Goal: Information Seeking & Learning: Learn about a topic

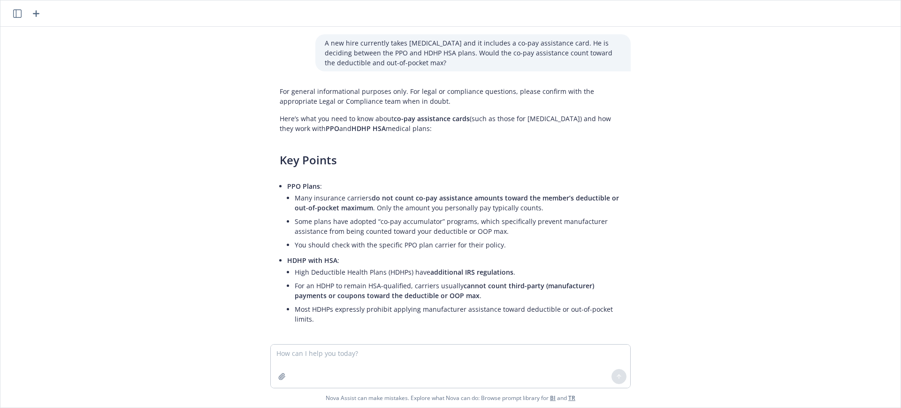
scroll to position [168, 0]
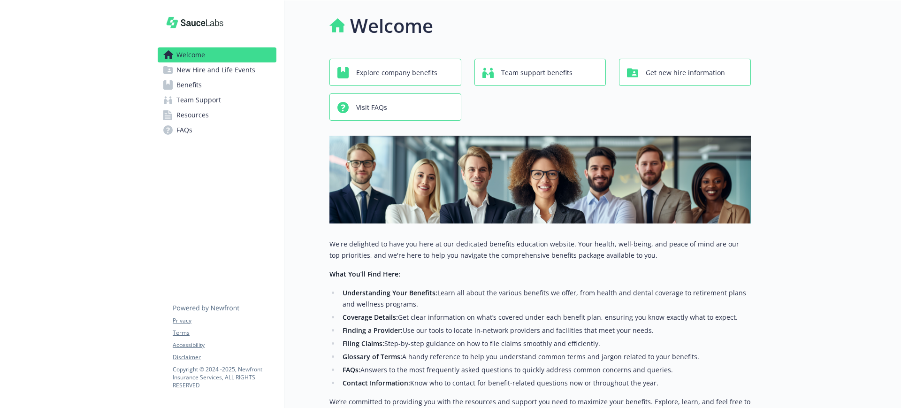
click at [199, 80] on span "Benefits" at bounding box center [188, 84] width 25 height 15
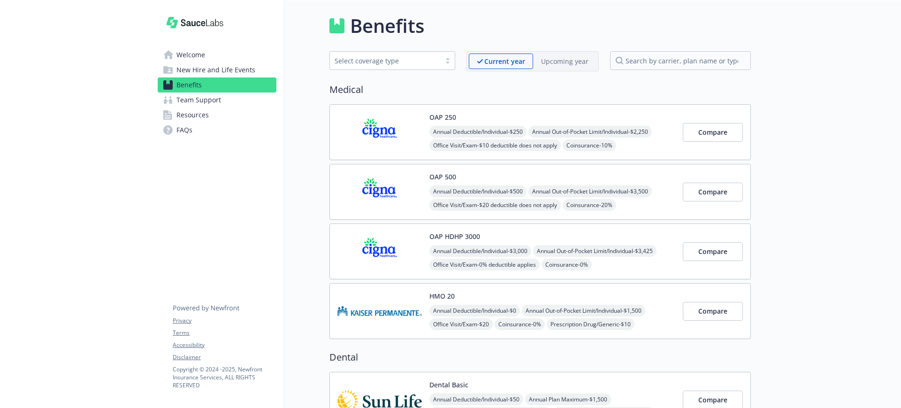
click at [490, 116] on div "OAP 250 Annual Deductible/Individual - $250 Annual Out-of-Pocket Limit/Individu…" at bounding box center [552, 132] width 246 height 40
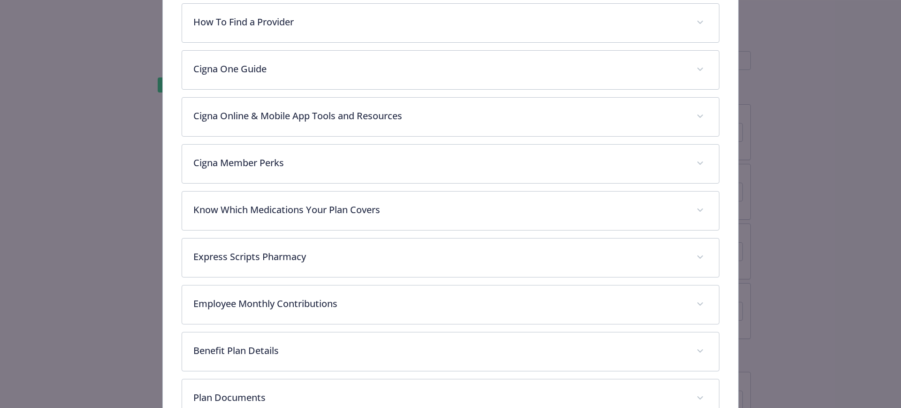
scroll to position [430, 0]
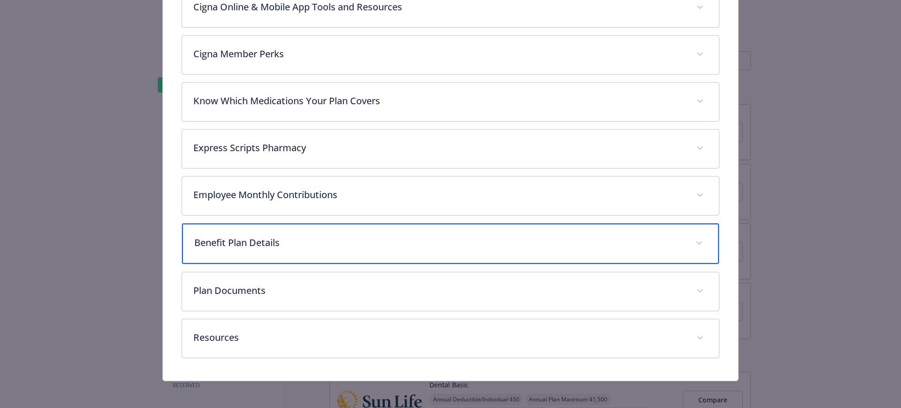
click at [284, 238] on p "Benefit Plan Details" at bounding box center [439, 243] width 490 height 14
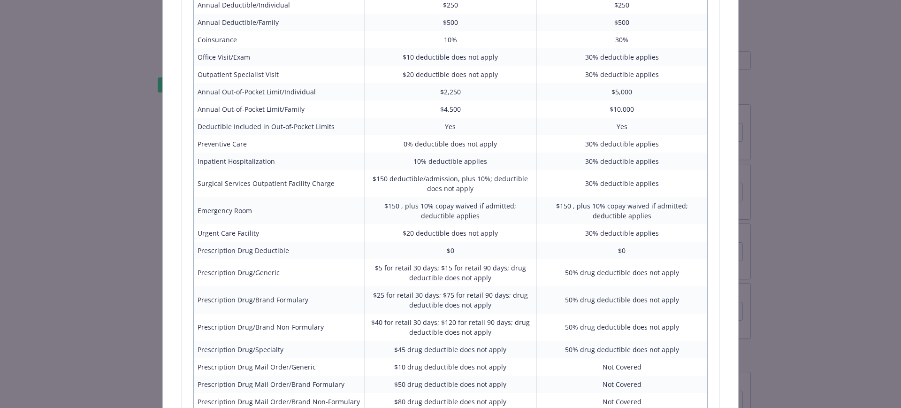
scroll to position [926, 0]
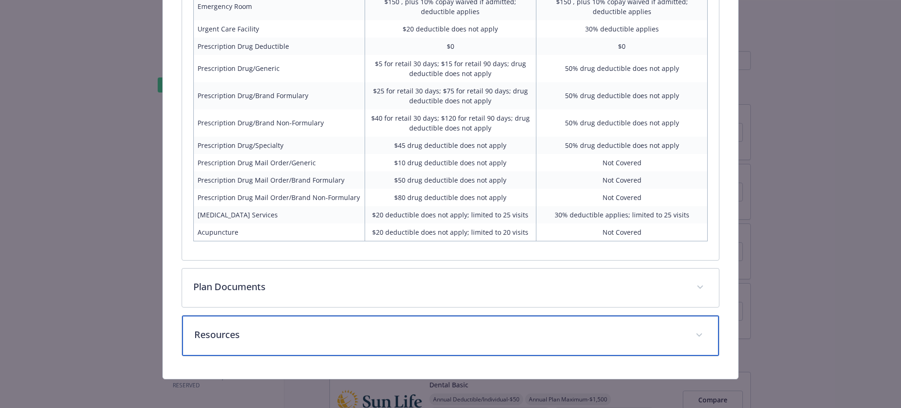
click at [256, 332] on p "Resources" at bounding box center [439, 335] width 490 height 14
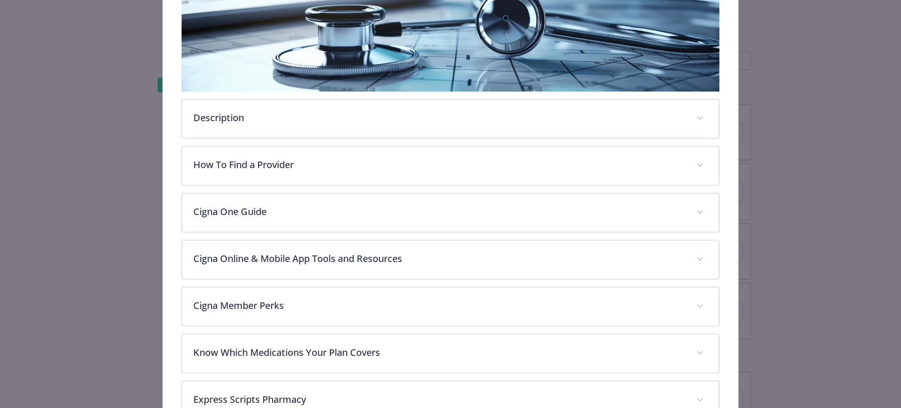
scroll to position [44, 0]
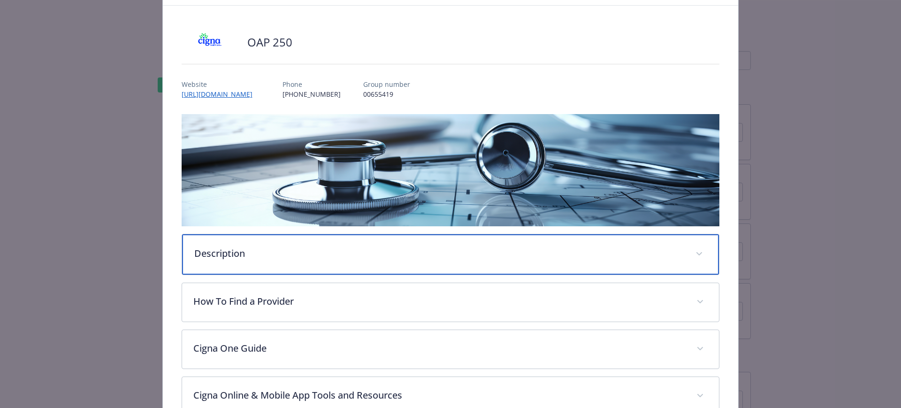
click at [259, 250] on p "Description" at bounding box center [439, 253] width 490 height 14
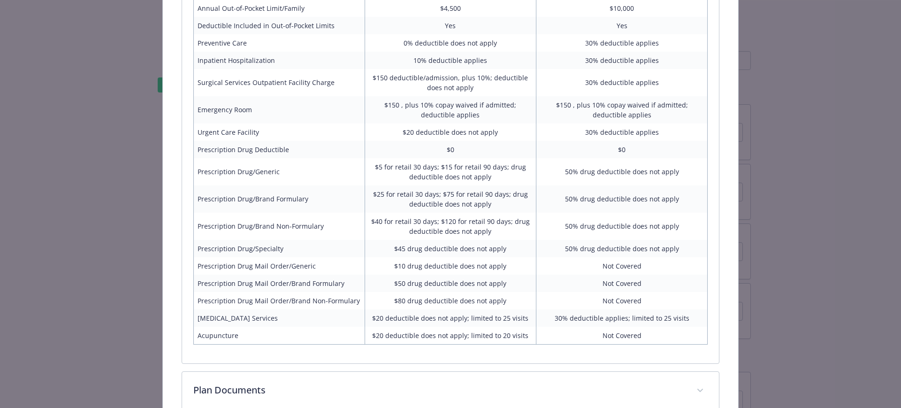
scroll to position [1100, 0]
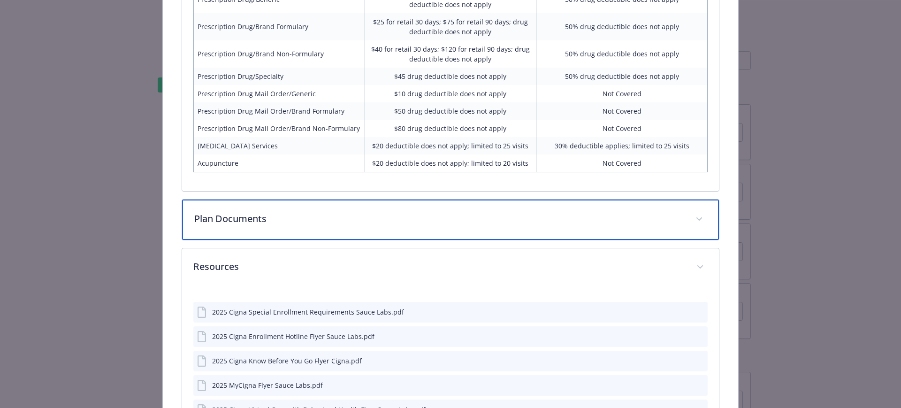
click at [275, 211] on div "Plan Documents" at bounding box center [450, 219] width 537 height 40
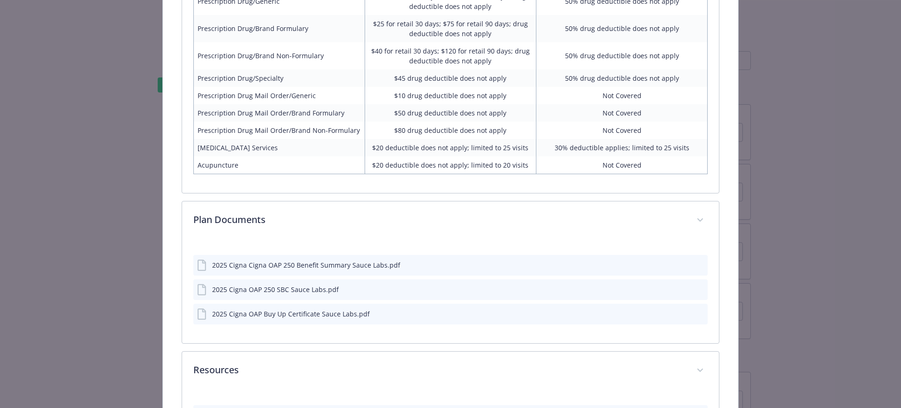
click at [698, 316] on div "2025 Cigna OAP Buy Up Certificate Sauce Labs.pdf" at bounding box center [450, 314] width 515 height 21
click at [695, 312] on icon "preview file" at bounding box center [699, 313] width 8 height 7
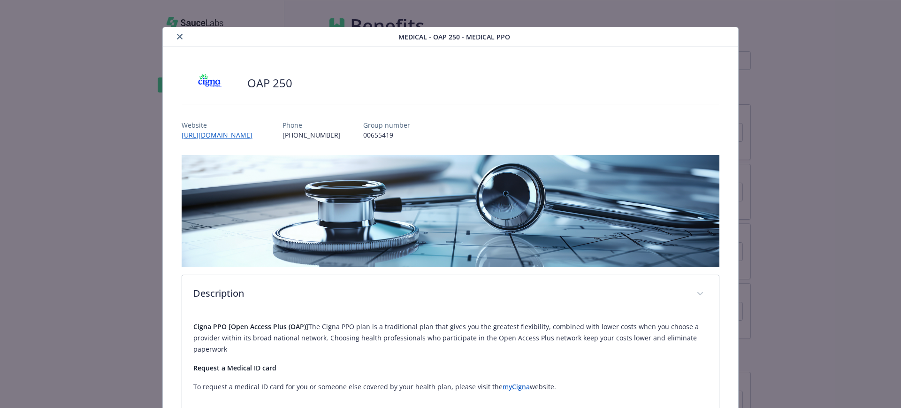
scroll to position [0, 0]
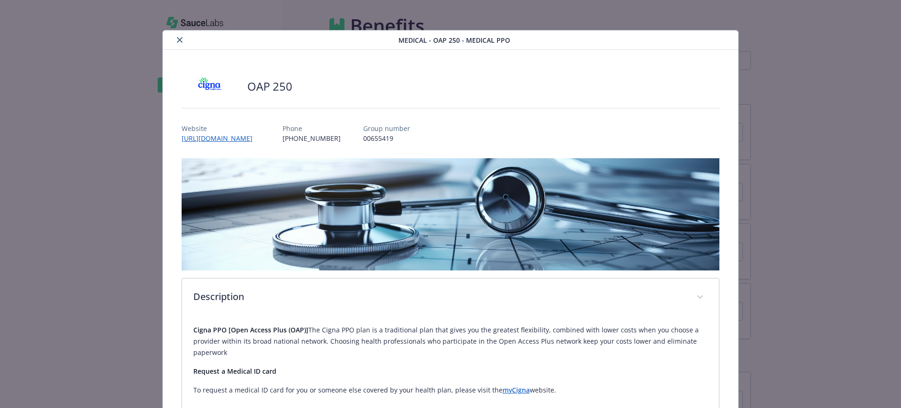
click at [178, 40] on icon "close" at bounding box center [180, 40] width 6 height 6
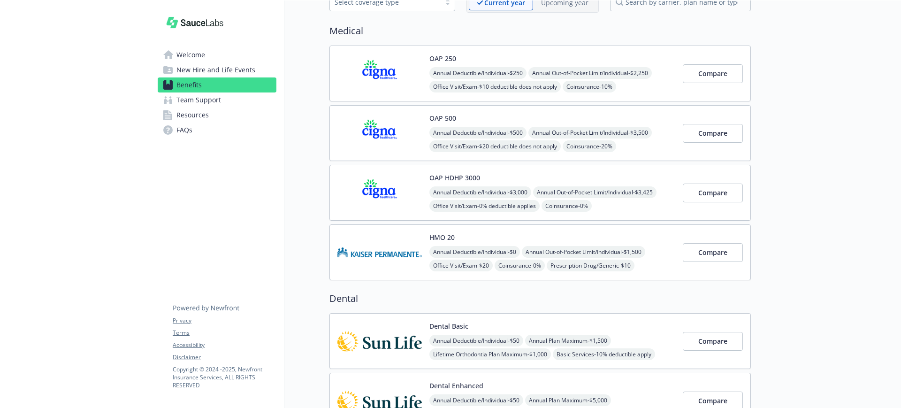
click at [466, 241] on div "HMO 20 Annual Deductible/Individual - $0 Annual Out-of-Pocket Limit/Individual …" at bounding box center [552, 252] width 246 height 40
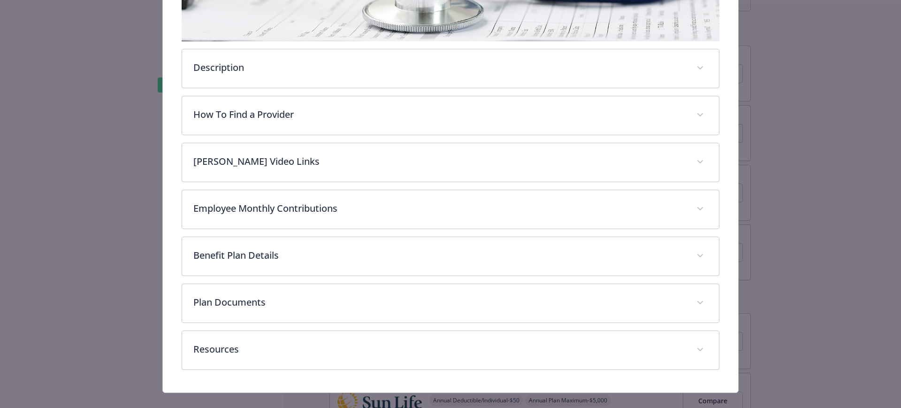
scroll to position [243, 0]
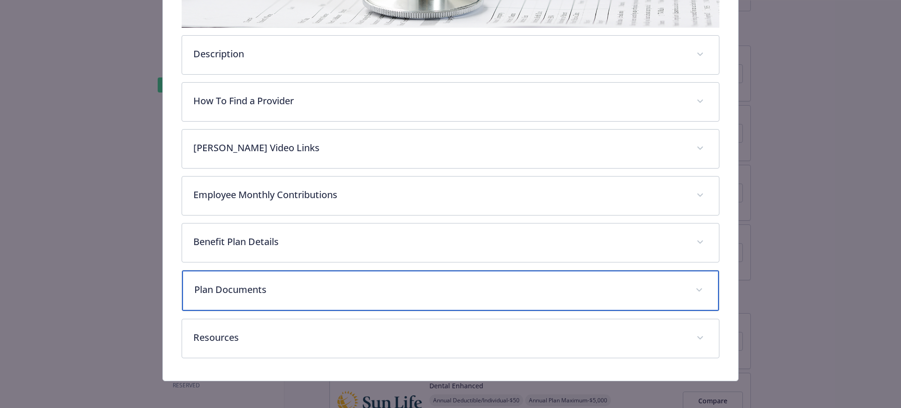
click at [246, 289] on p "Plan Documents" at bounding box center [439, 290] width 490 height 14
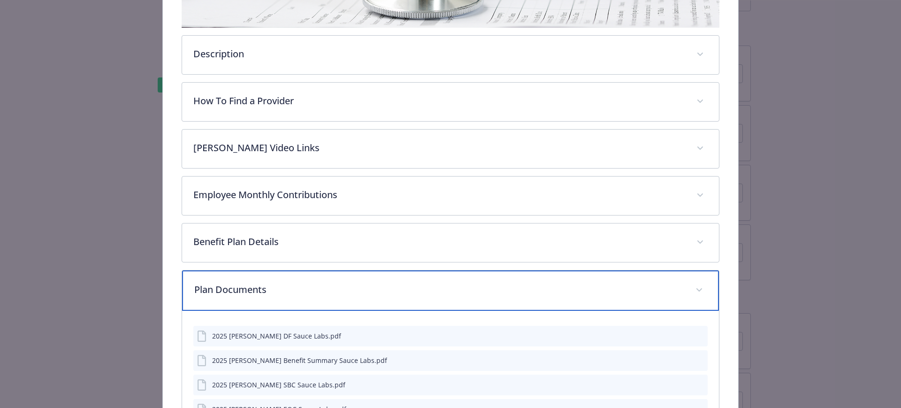
scroll to position [397, 0]
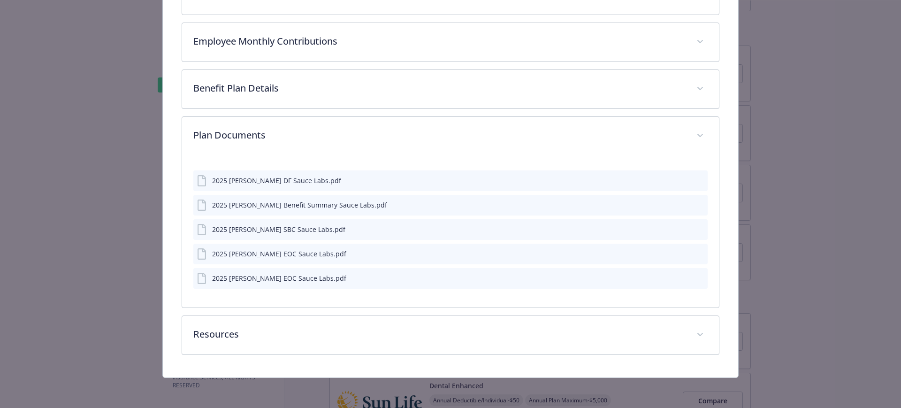
click at [695, 254] on icon "preview file" at bounding box center [699, 253] width 8 height 7
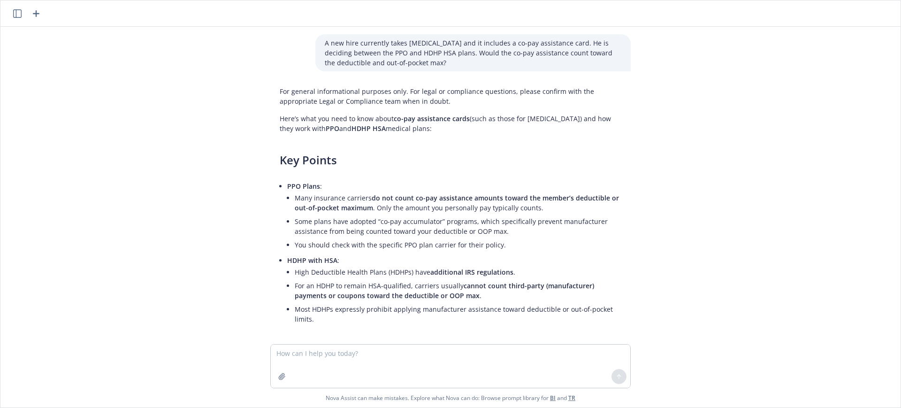
scroll to position [168, 0]
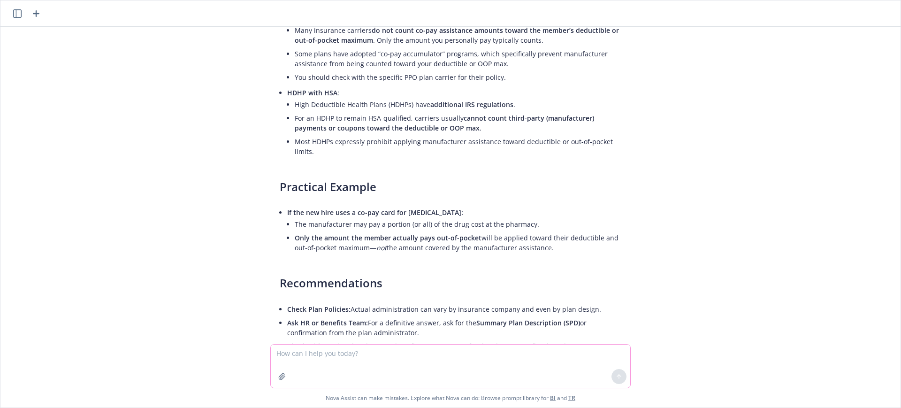
click at [306, 360] on textarea at bounding box center [451, 366] width 360 height 43
type textarea "Where can I find a Cleo Slide"
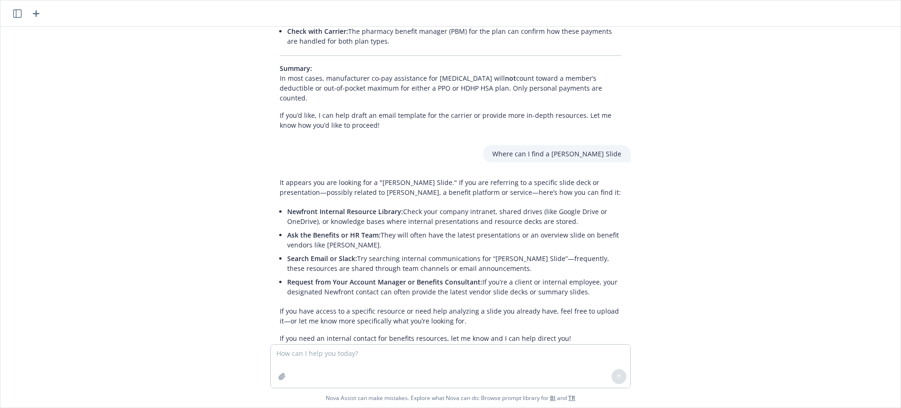
scroll to position [498, 0]
